Goal: Browse casually

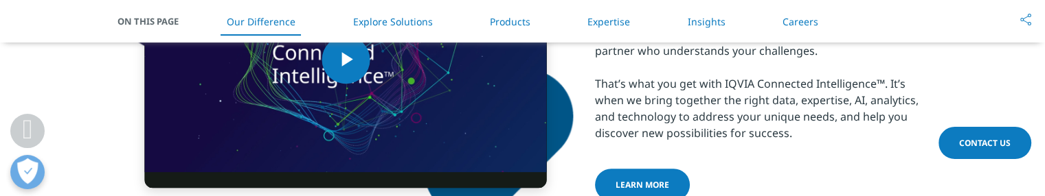
scroll to position [893, 0]
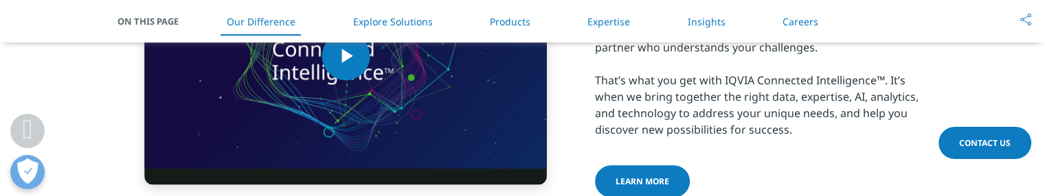
scroll to position [962, 0]
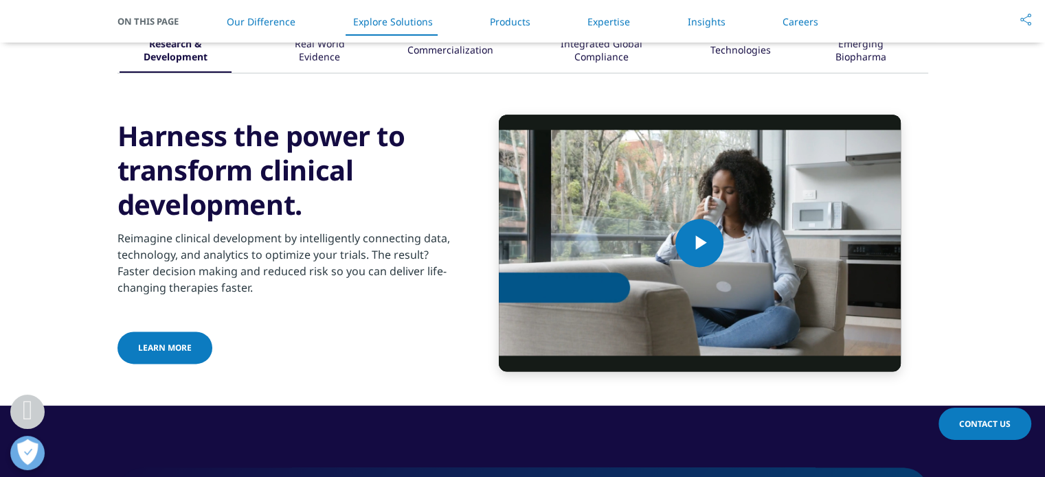
scroll to position [1752, 0]
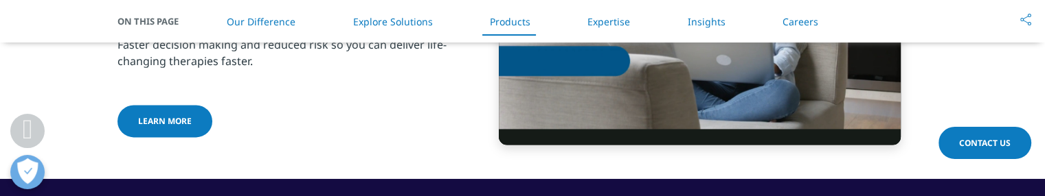
scroll to position [1958, 0]
